Goal: Information Seeking & Learning: Learn about a topic

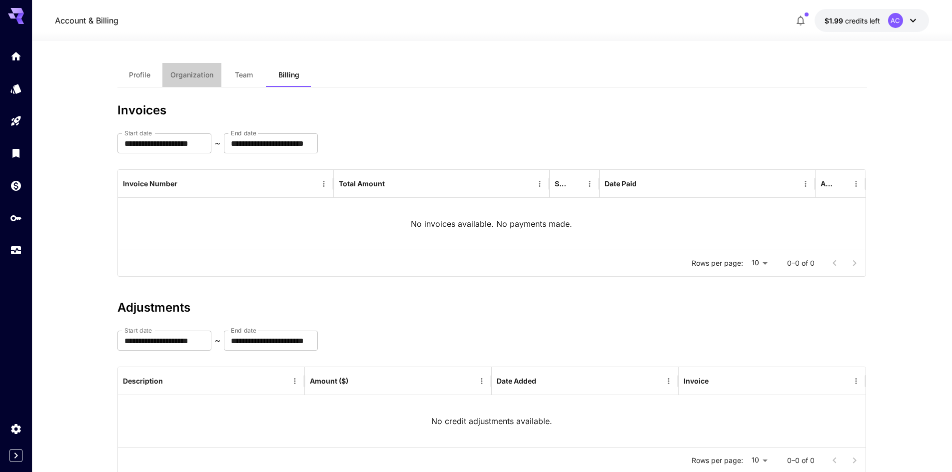
click at [202, 65] on button "Organization" at bounding box center [191, 75] width 59 height 24
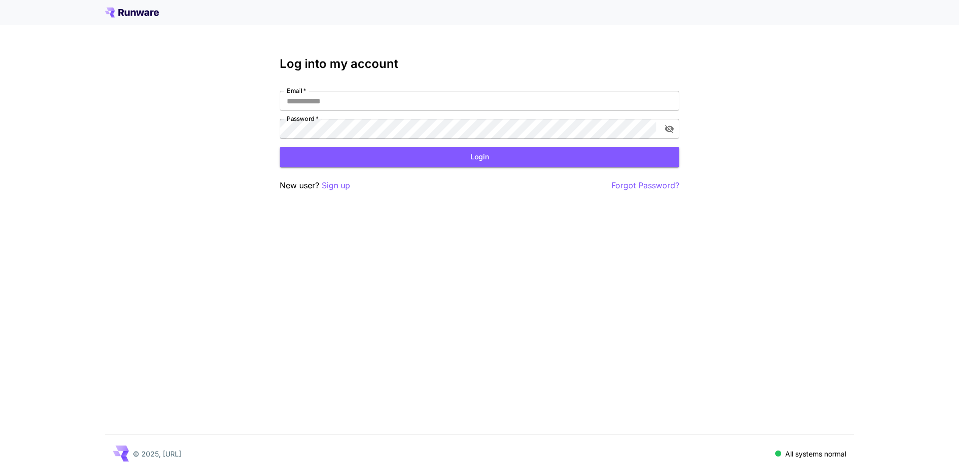
type input "**********"
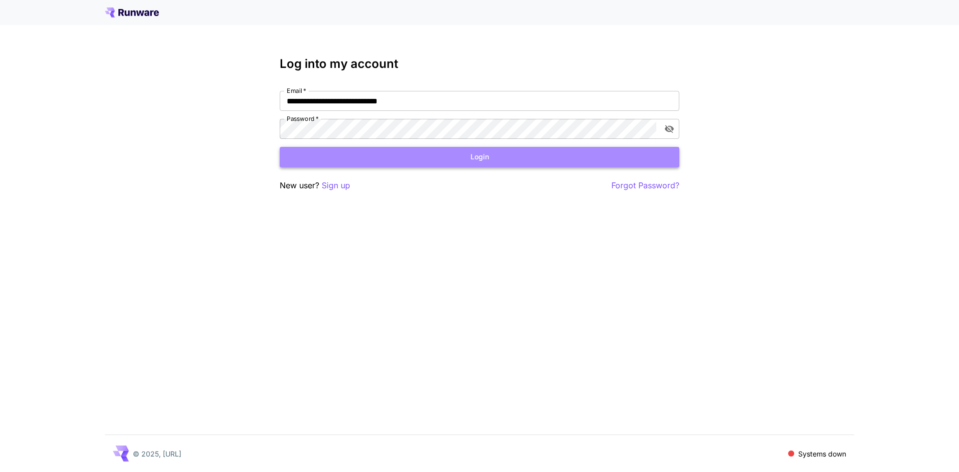
click at [445, 151] on button "Login" at bounding box center [480, 157] width 400 height 20
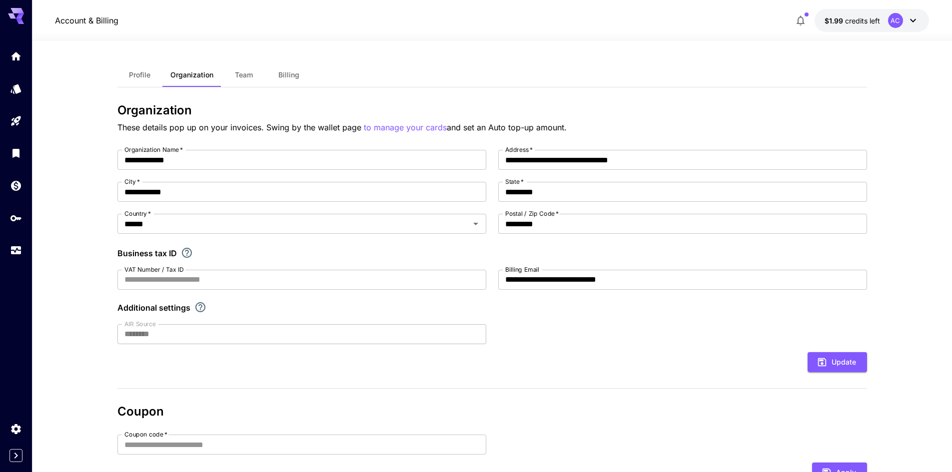
click at [143, 78] on span "Profile" at bounding box center [139, 74] width 21 height 9
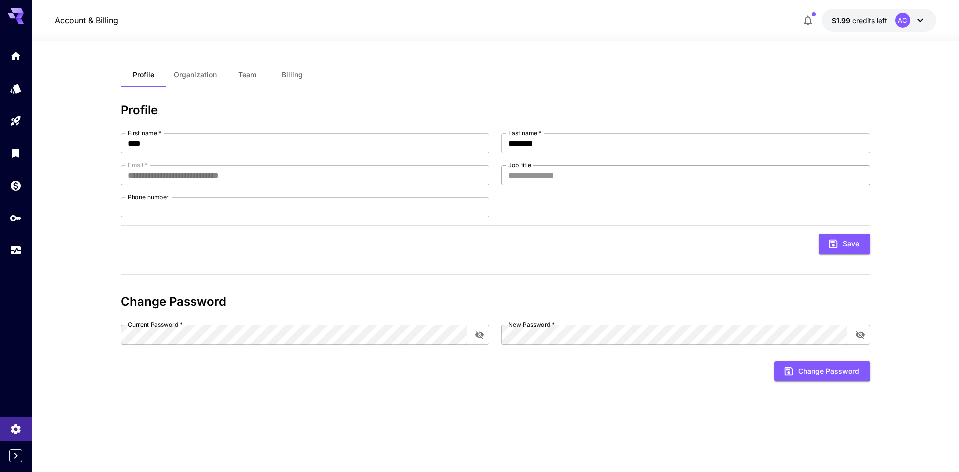
click at [548, 172] on input "Job title" at bounding box center [686, 175] width 369 height 20
type input "*"
click at [19, 459] on icon "Expand sidebar" at bounding box center [16, 456] width 12 height 12
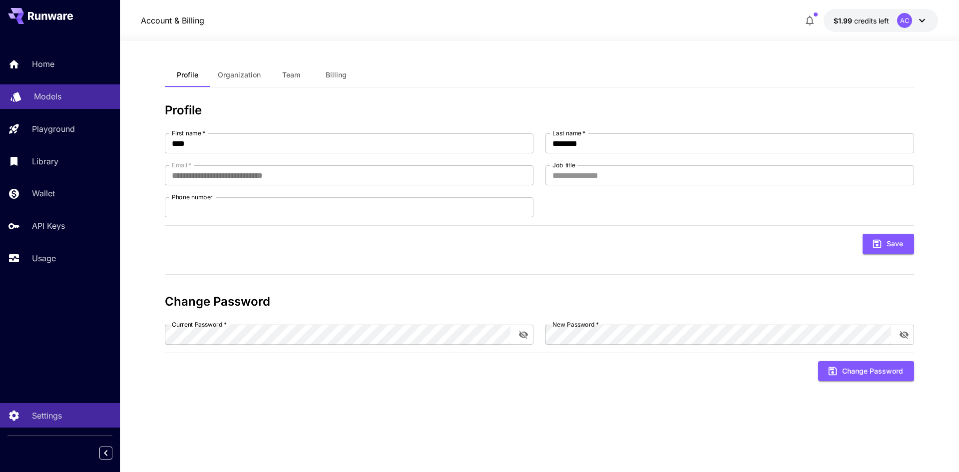
click at [64, 99] on div "Models" at bounding box center [73, 96] width 78 height 12
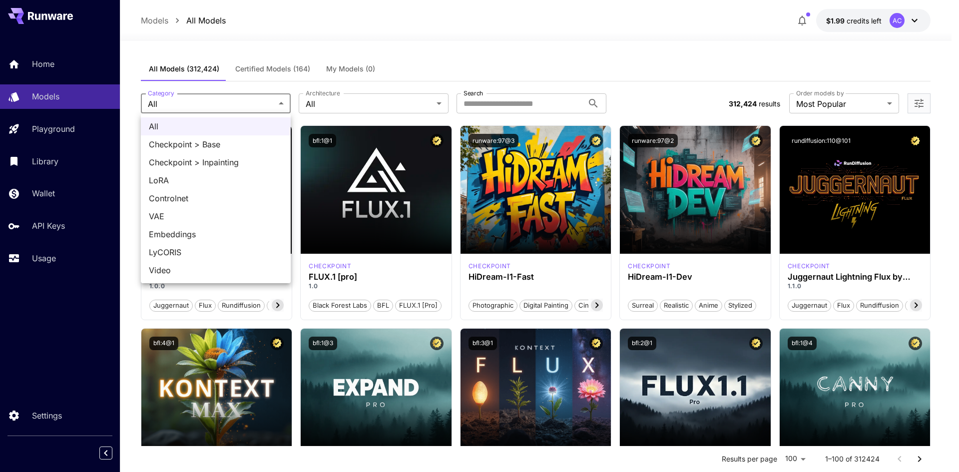
click at [338, 102] on div at bounding box center [479, 236] width 959 height 472
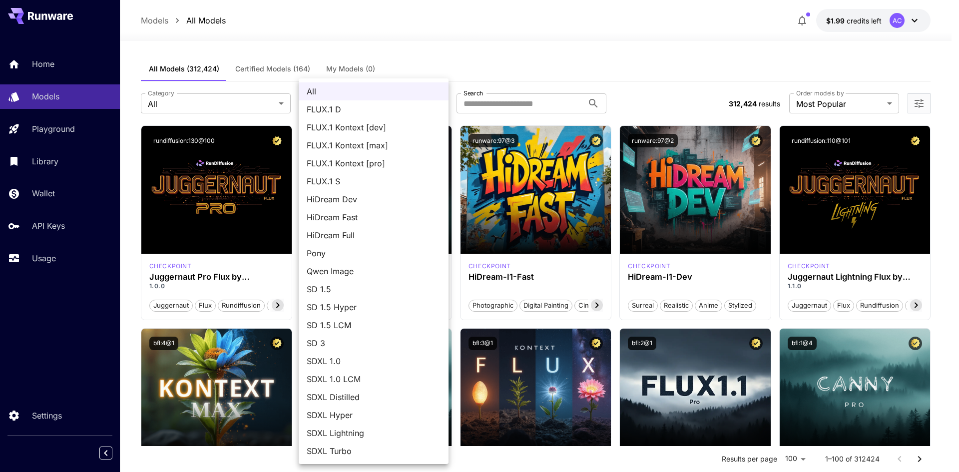
click at [283, 67] on div at bounding box center [479, 236] width 959 height 472
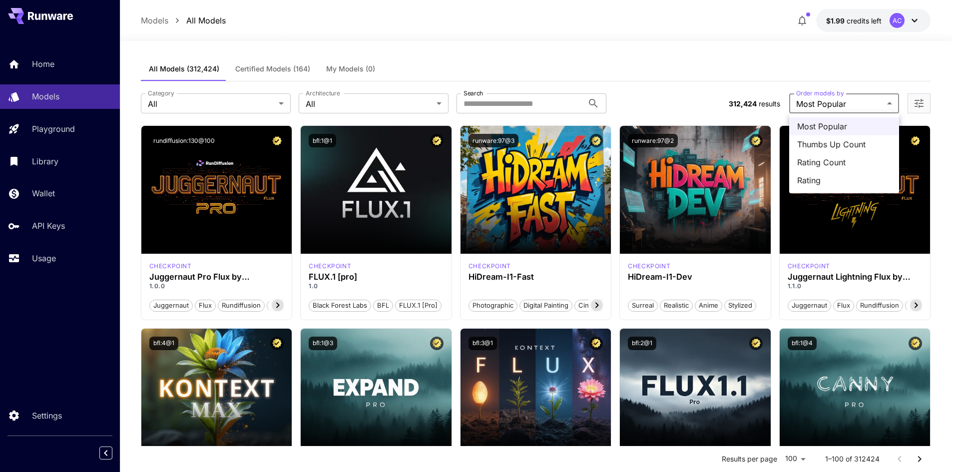
click at [828, 144] on span "Thumbs Up Count" at bounding box center [845, 144] width 94 height 12
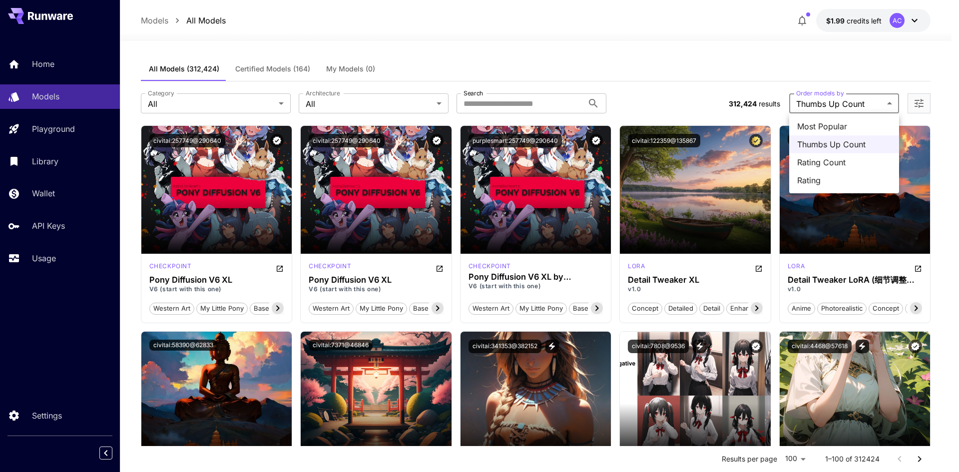
click at [851, 130] on span "Most Popular" at bounding box center [845, 126] width 94 height 12
type input "**********"
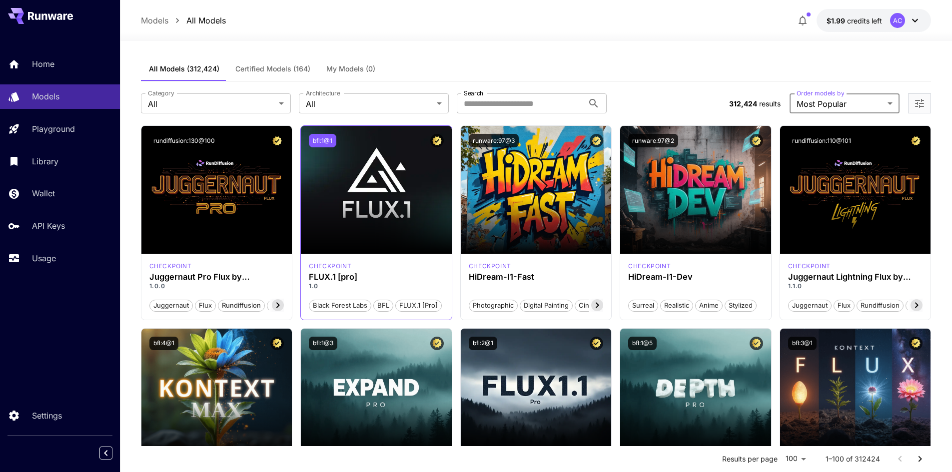
click at [325, 141] on button "bfl:1@1" at bounding box center [322, 140] width 27 height 13
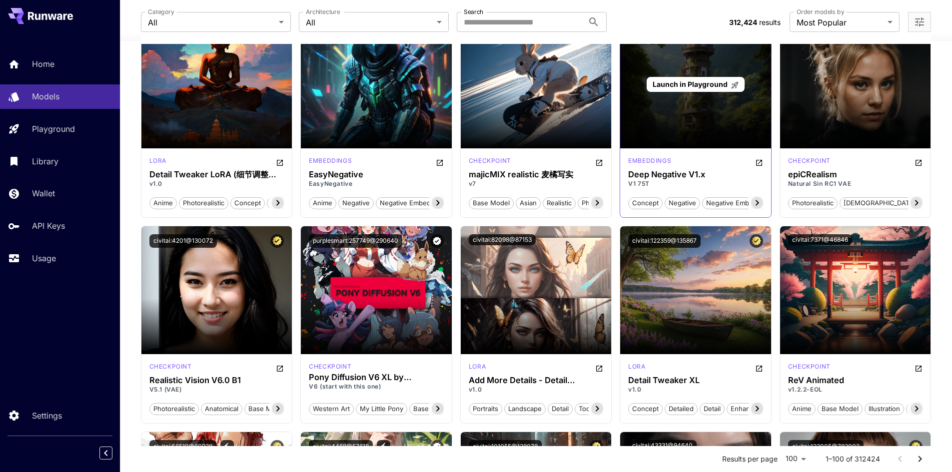
scroll to position [1149, 0]
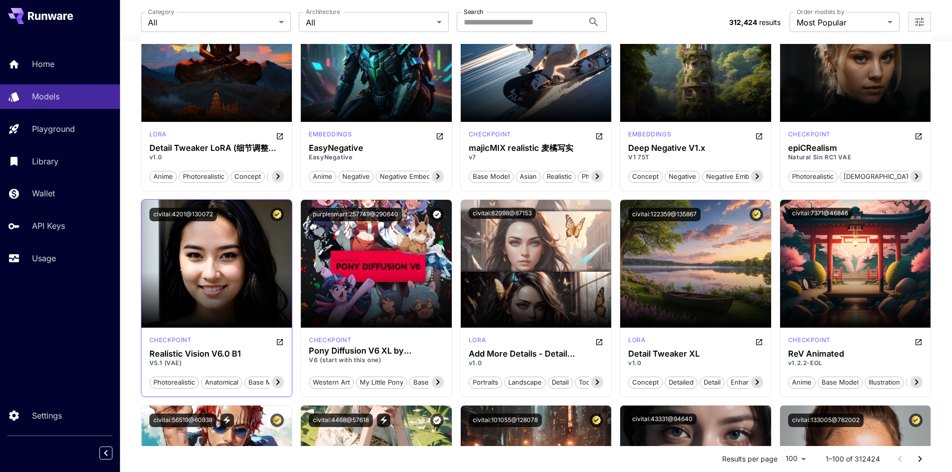
click at [279, 383] on icon at bounding box center [277, 381] width 3 height 5
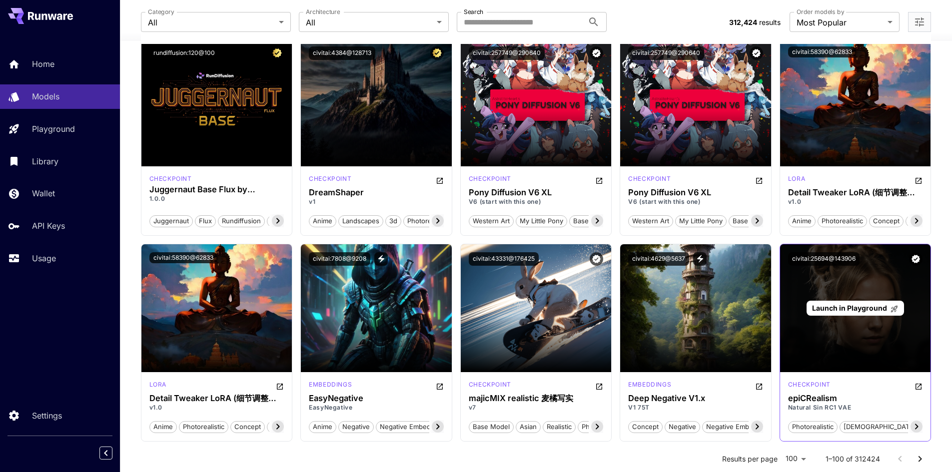
scroll to position [899, 0]
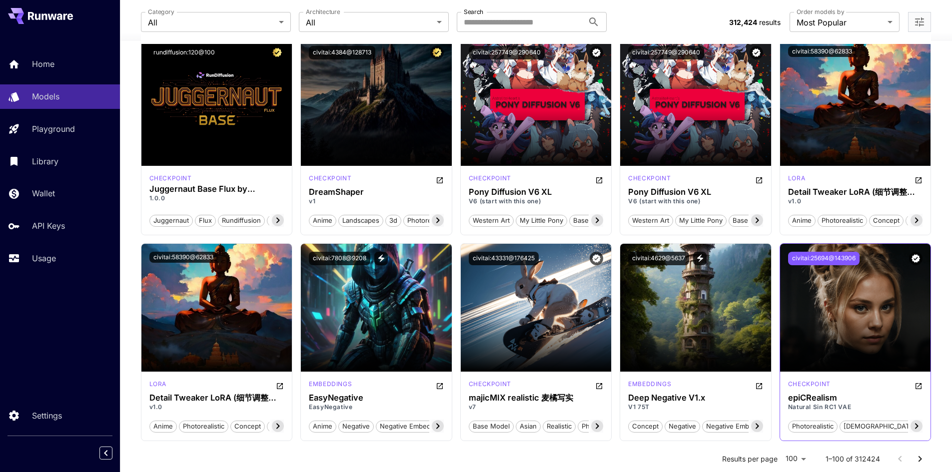
click at [838, 262] on button "civitai:25694@143906" at bounding box center [823, 258] width 71 height 13
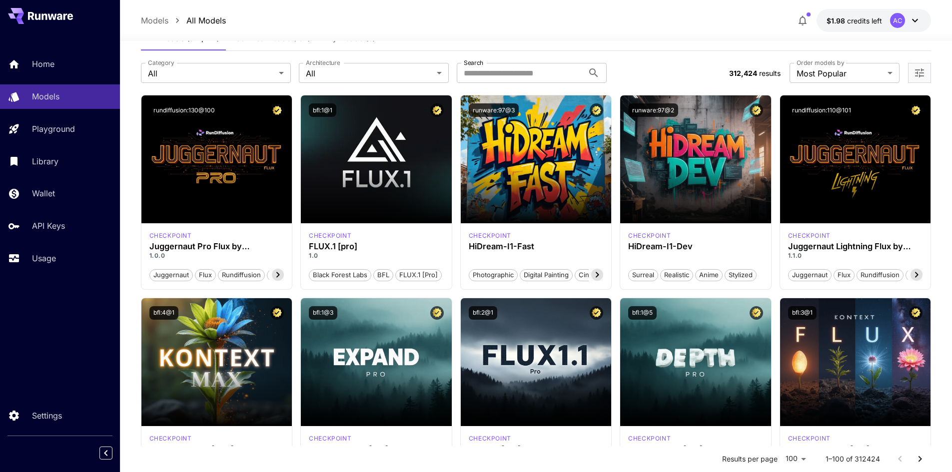
scroll to position [0, 0]
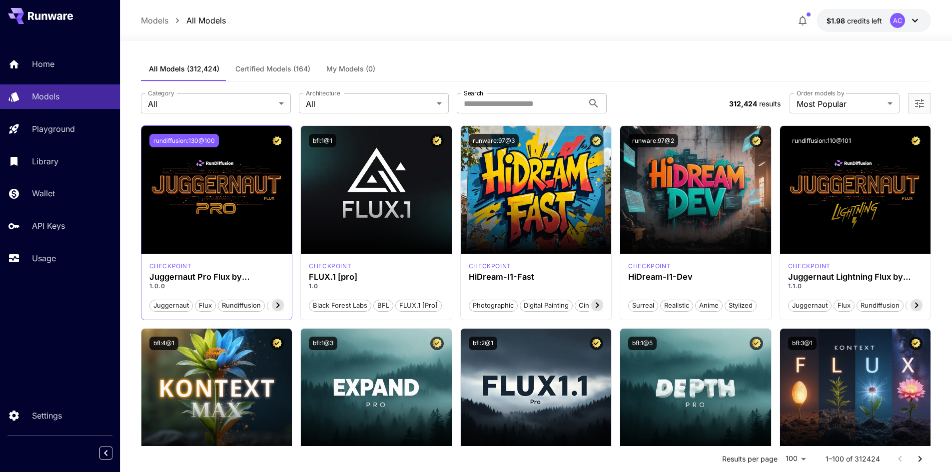
click at [182, 139] on button "rundiffusion:130@100" at bounding box center [183, 140] width 69 height 13
